Goal: Task Accomplishment & Management: Complete application form

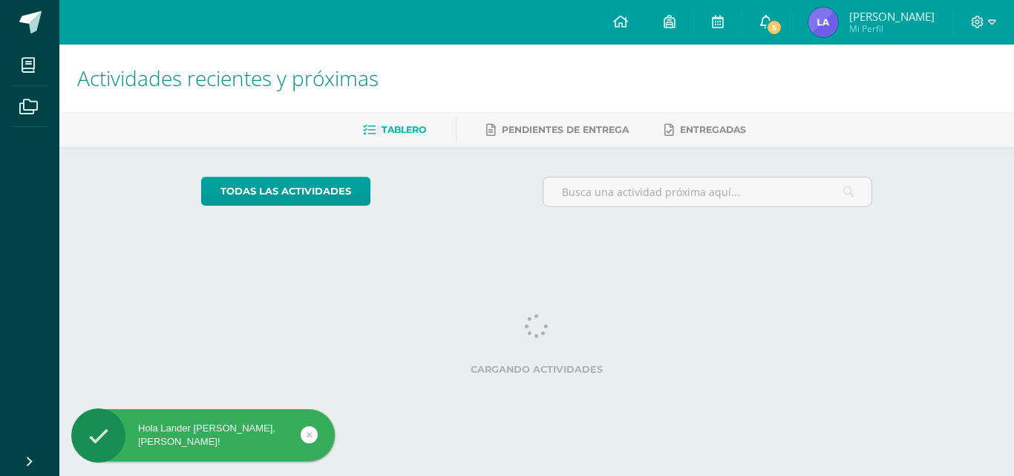
click at [764, 28] on span at bounding box center [766, 22] width 12 height 16
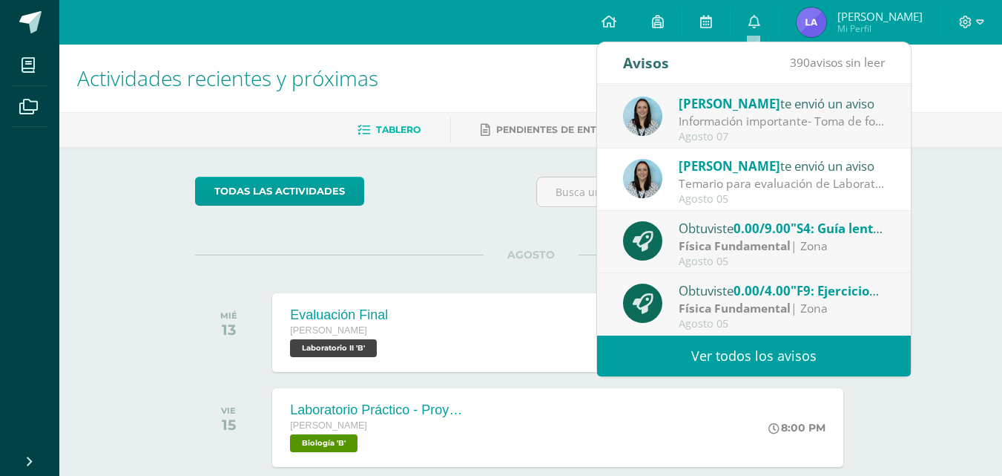
click at [951, 125] on ul "Tablero Pendientes de entrega Entregadas" at bounding box center [548, 129] width 943 height 24
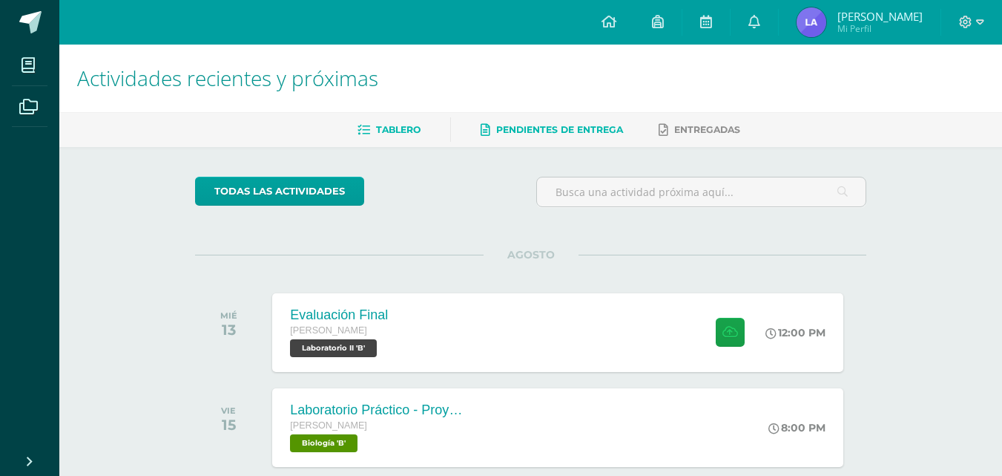
click at [526, 133] on span "Pendientes de entrega" at bounding box center [559, 129] width 127 height 11
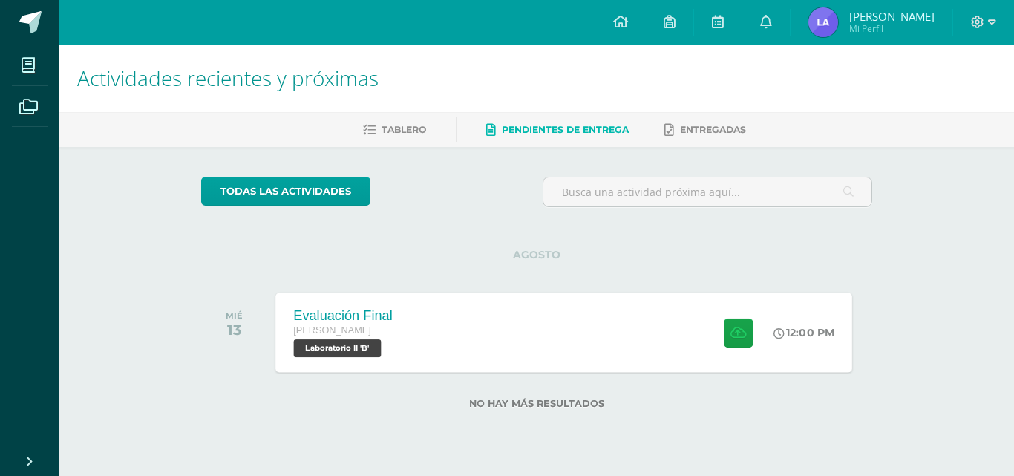
click at [505, 341] on div "Evaluación Final [PERSON_NAME] Laboratorio II 'B' 12:00 PM Evaluación Final Lab…" at bounding box center [563, 331] width 577 height 79
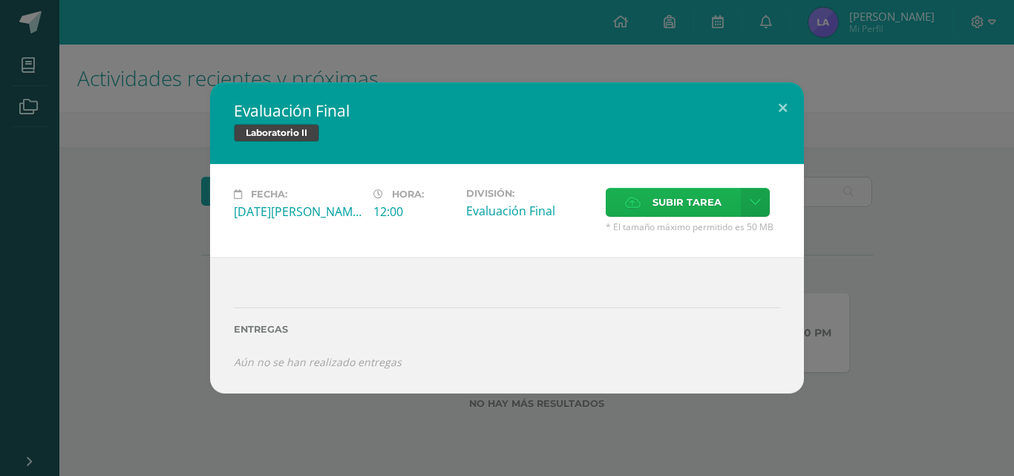
click at [679, 201] on span "Subir tarea" at bounding box center [686, 201] width 69 height 27
click at [0, 0] on input "Subir tarea" at bounding box center [0, 0] width 0 height 0
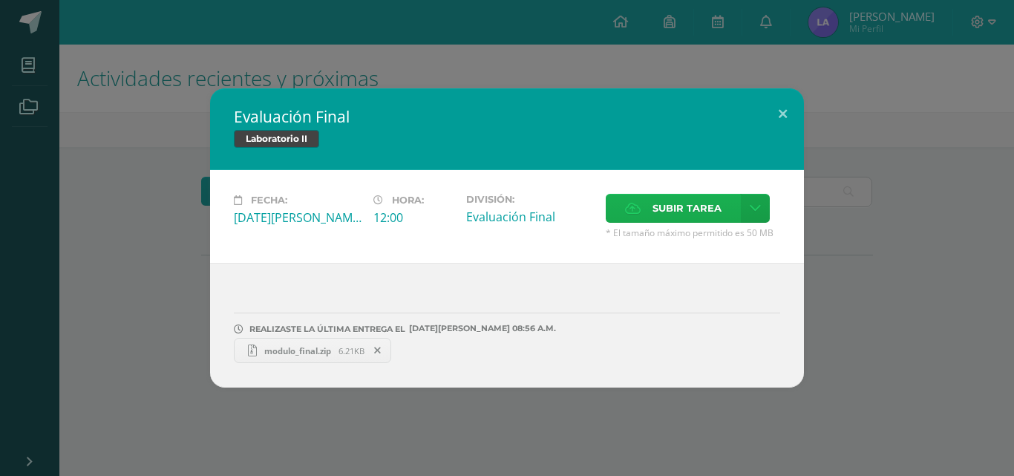
click at [714, 203] on span "Subir tarea" at bounding box center [686, 207] width 69 height 27
click at [0, 0] on input "Subir tarea" at bounding box center [0, 0] width 0 height 0
click at [653, 215] on span "Subir tarea" at bounding box center [686, 207] width 69 height 27
click at [0, 0] on input "Subir tarea" at bounding box center [0, 0] width 0 height 0
click at [782, 107] on button at bounding box center [782, 113] width 42 height 50
